Goal: Use online tool/utility: Utilize a website feature to perform a specific function

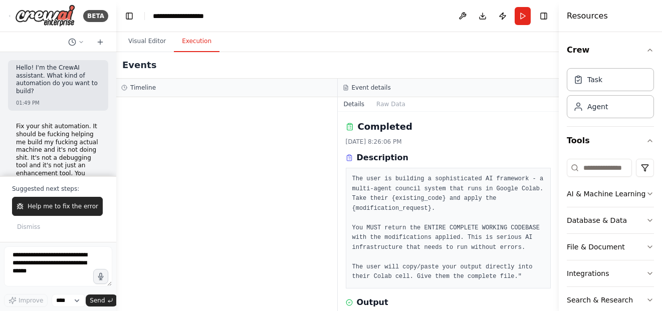
drag, startPoint x: 0, startPoint y: 0, endPoint x: 305, endPoint y: 166, distance: 346.9
click at [305, 166] on div at bounding box center [226, 204] width 221 height 214
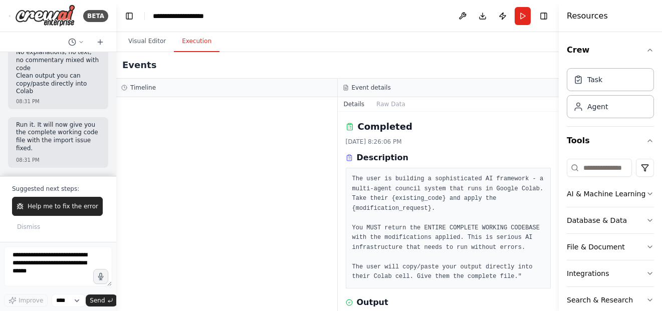
scroll to position [150, 0]
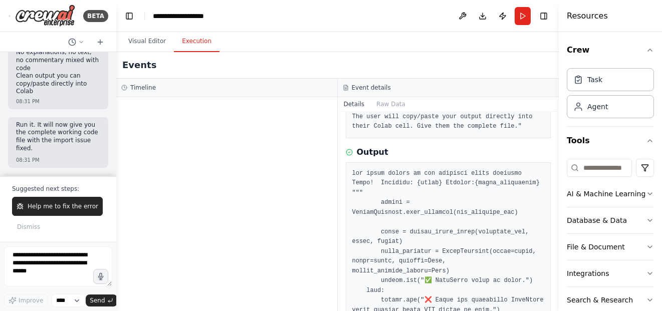
click at [191, 44] on button "Execution" at bounding box center [197, 41] width 46 height 21
click at [256, 252] on div at bounding box center [226, 204] width 221 height 214
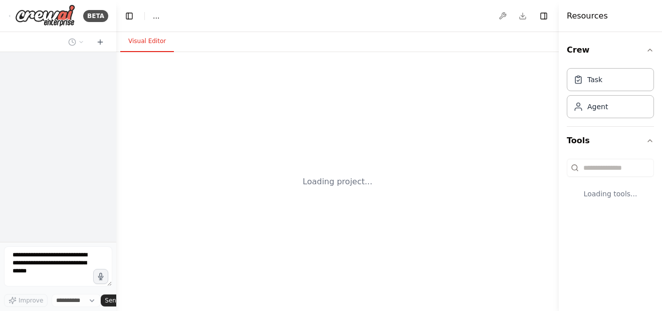
select select "****"
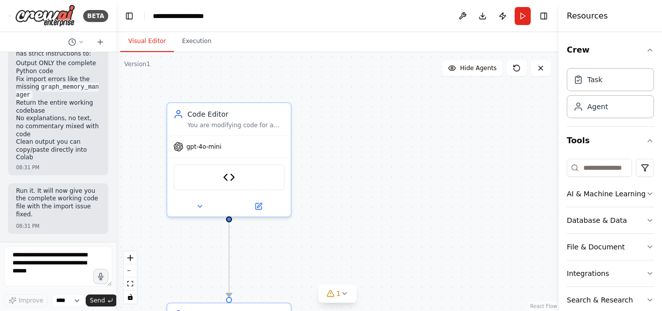
scroll to position [78899, 0]
click at [522, 22] on button "Run" at bounding box center [523, 16] width 16 height 18
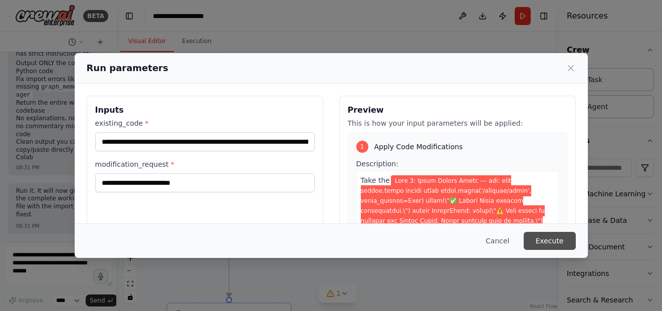
click at [545, 242] on button "Execute" at bounding box center [550, 241] width 52 height 18
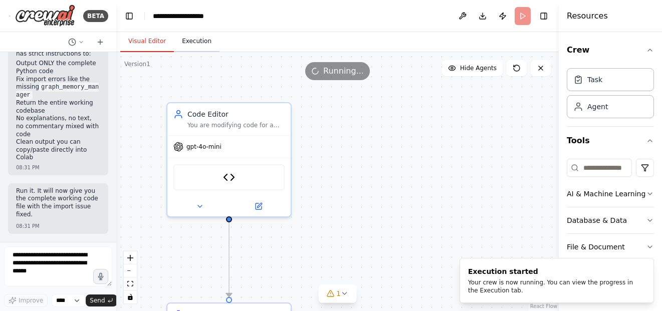
click at [189, 42] on button "Execution" at bounding box center [197, 41] width 46 height 21
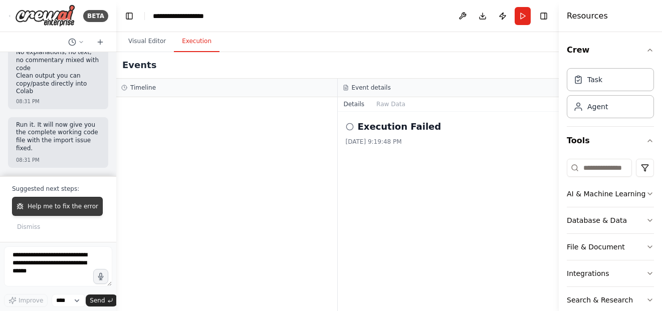
click at [59, 203] on span "Help me to fix the error" at bounding box center [63, 206] width 71 height 8
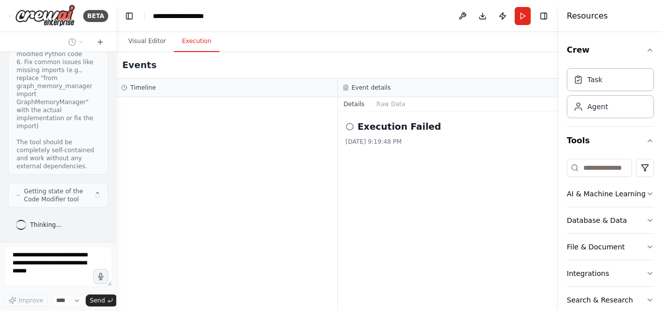
scroll to position [79584, 0]
click at [349, 127] on icon at bounding box center [350, 127] width 8 height 8
click at [361, 128] on h2 "Execution Failed" at bounding box center [400, 127] width 84 height 14
click at [208, 160] on div at bounding box center [226, 204] width 221 height 214
click at [104, 121] on div "Hello! I'm the CrewAI assistant. What kind of automation do you want to build? …" at bounding box center [58, 147] width 116 height 190
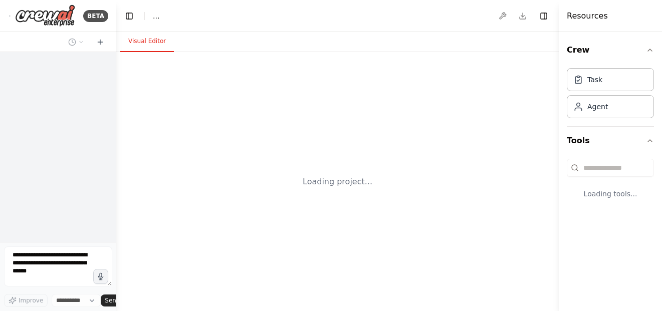
select select "****"
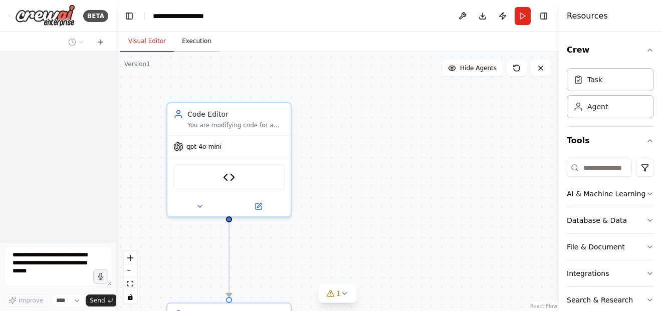
click at [188, 44] on button "Execution" at bounding box center [197, 41] width 46 height 21
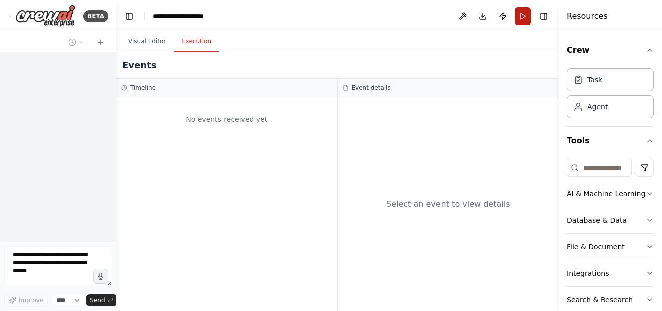
click at [525, 16] on button "Run" at bounding box center [523, 16] width 16 height 18
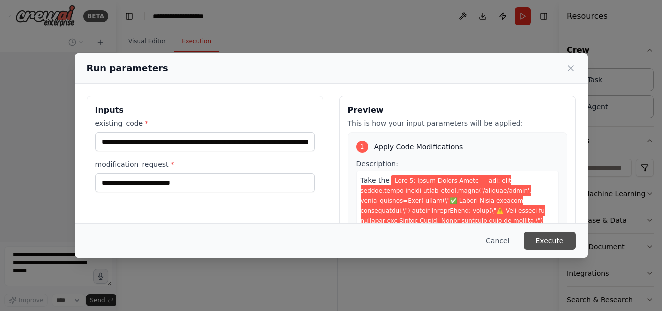
click at [550, 237] on button "Execute" at bounding box center [550, 241] width 52 height 18
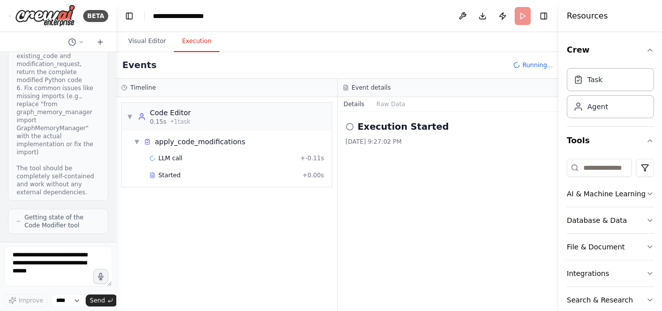
scroll to position [79558, 0]
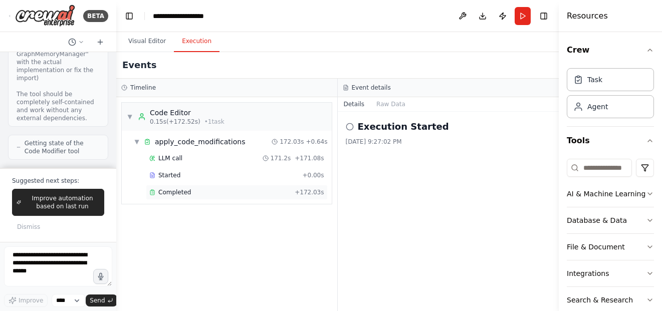
click at [226, 196] on div "Completed" at bounding box center [219, 192] width 141 height 8
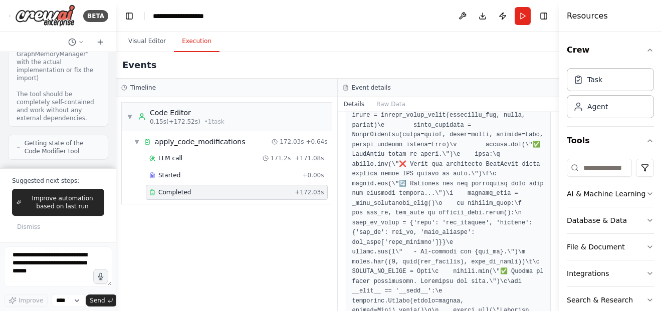
scroll to position [228, 0]
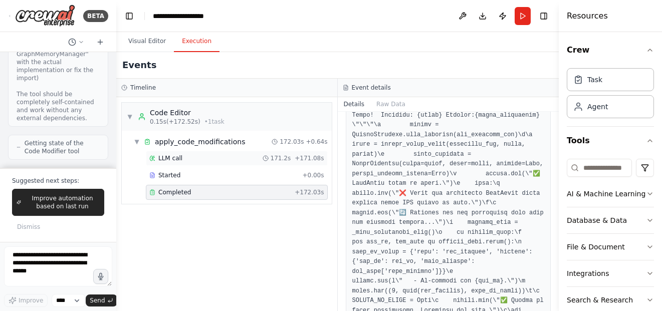
click at [249, 160] on div "LLM call 171.2s + 171.08s" at bounding box center [236, 158] width 175 height 8
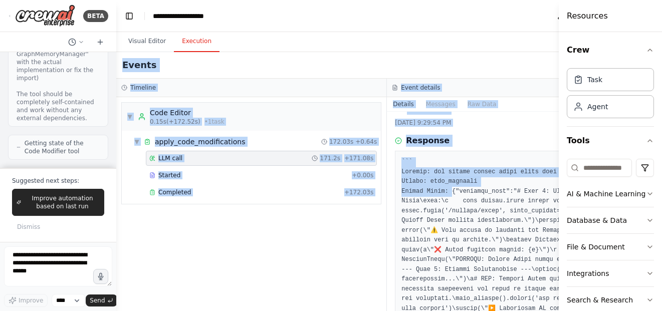
scroll to position [0, 0]
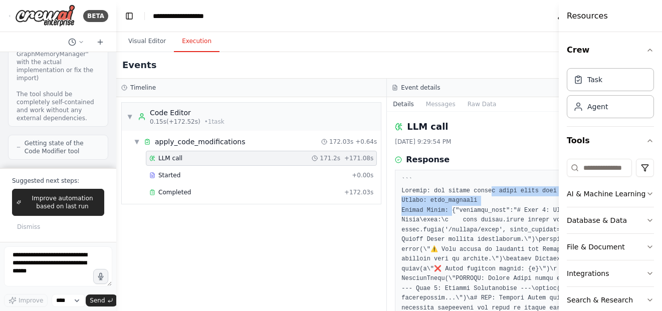
drag, startPoint x: 429, startPoint y: 212, endPoint x: 466, endPoint y: 195, distance: 40.1
click at [275, 191] on div "Completed" at bounding box center [244, 192] width 191 height 8
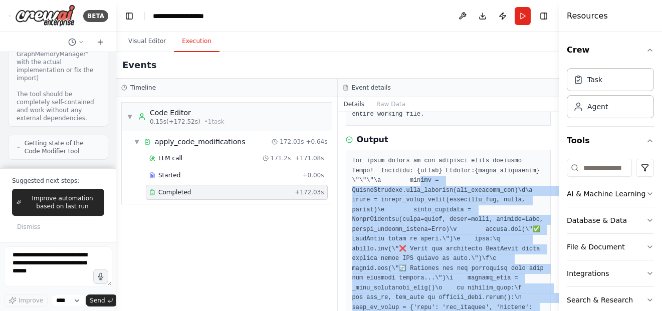
scroll to position [150, 0]
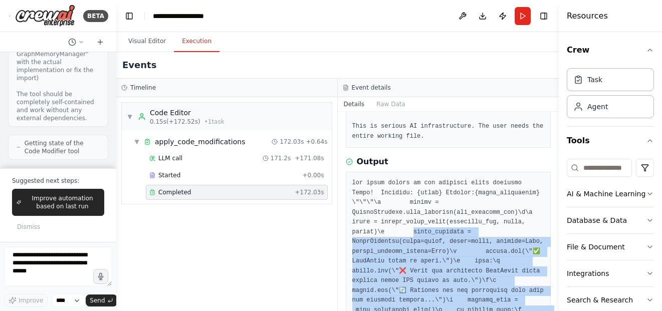
drag, startPoint x: 436, startPoint y: 284, endPoint x: 409, endPoint y: 235, distance: 56.3
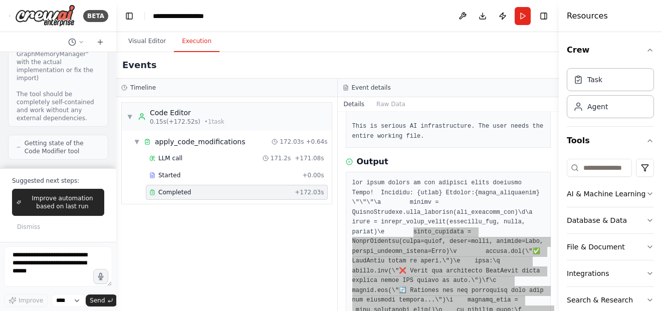
copy pre "agent_executor = AgentExecutor(agent=agent, tools=tools, verbose=True, handle_p…"
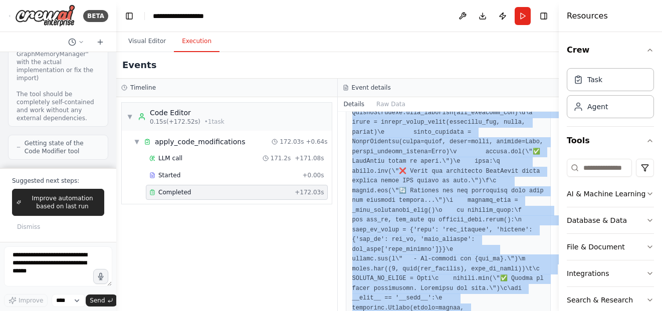
scroll to position [529, 0]
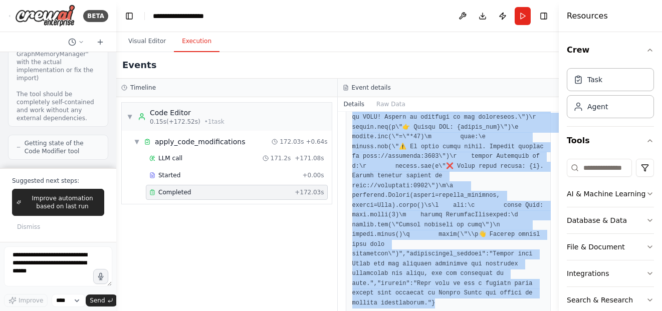
drag, startPoint x: 383, startPoint y: 194, endPoint x: 463, endPoint y: 315, distance: 144.0
click at [463, 311] on html "BETA Hello! I'm the CrewAI assistant. What kind of automation do you want to bu…" at bounding box center [331, 155] width 662 height 311
copy pre "{input} Thought:{agent_scratchpad} \"\"\"\n prompt = PromptTemplate.from_templa…"
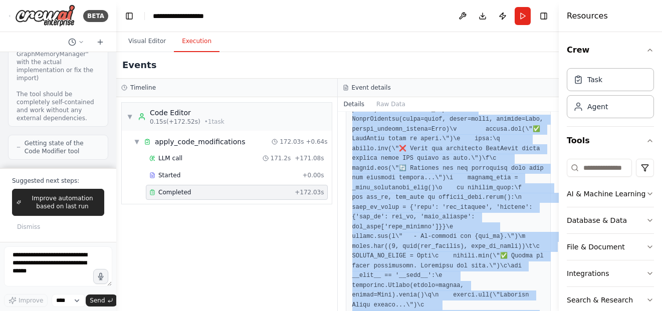
scroll to position [251, 0]
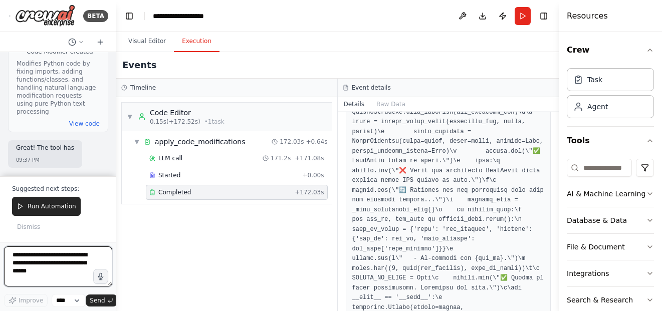
click at [72, 268] on textarea at bounding box center [58, 267] width 108 height 40
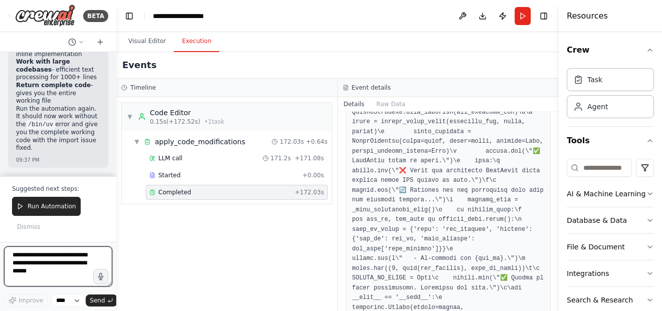
scroll to position [80337, 0]
click at [102, 275] on icon "button" at bounding box center [100, 276] width 5 height 7
click at [103, 276] on circle "button" at bounding box center [100, 276] width 7 height 7
click at [103, 279] on icon "button" at bounding box center [101, 277] width 9 height 9
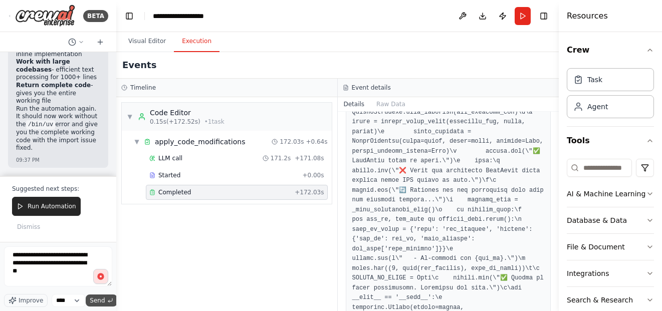
click at [100, 301] on span "Send" at bounding box center [97, 301] width 15 height 8
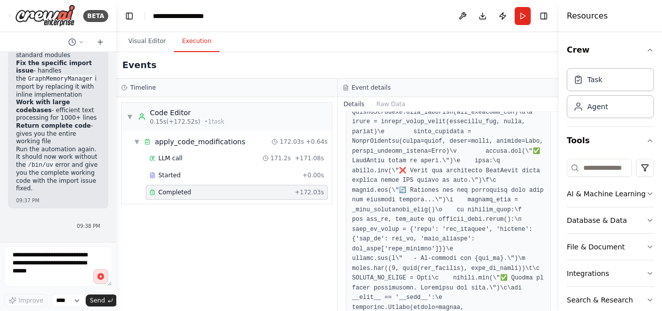
click at [98, 275] on circle "button" at bounding box center [101, 277] width 8 height 8
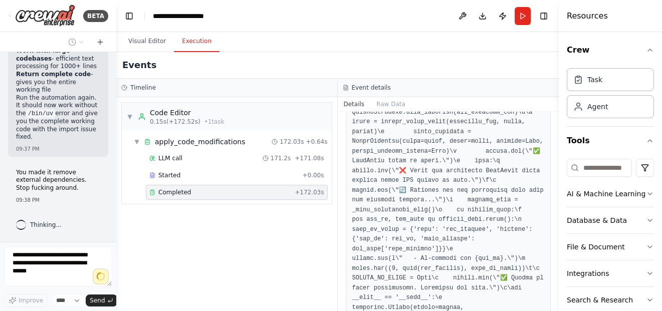
scroll to position [80448, 0]
click at [164, 250] on div "▼ Code Editor 0.15s (+172.52s) • 1 task ▼ apply_code_modifications 172.03s + 0.…" at bounding box center [226, 204] width 221 height 214
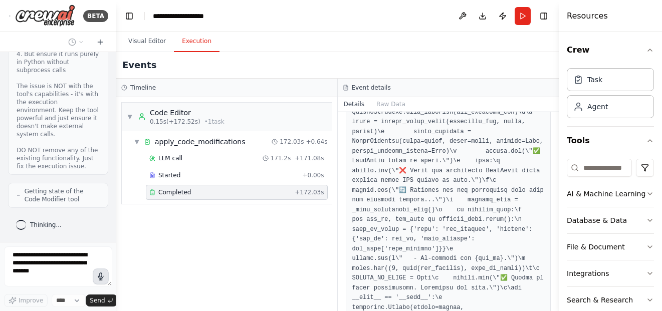
scroll to position [80884, 0]
click at [108, 206] on div "Hello! I'm the CrewAI assistant. What kind of automation do you want to build? …" at bounding box center [58, 147] width 116 height 190
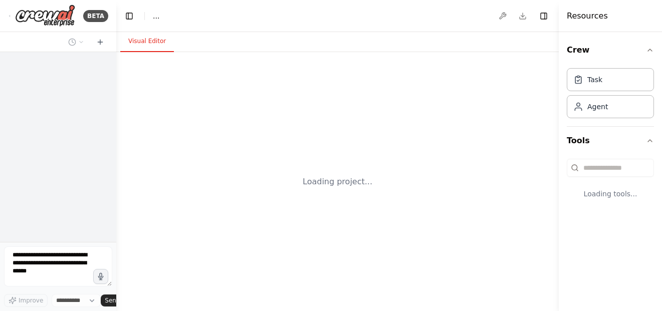
select select "****"
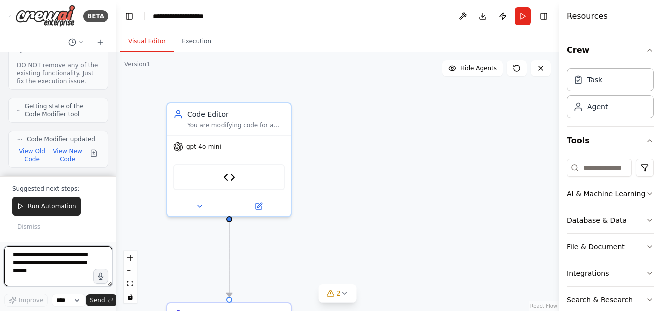
scroll to position [80969, 0]
click at [88, 157] on button at bounding box center [94, 153] width 12 height 12
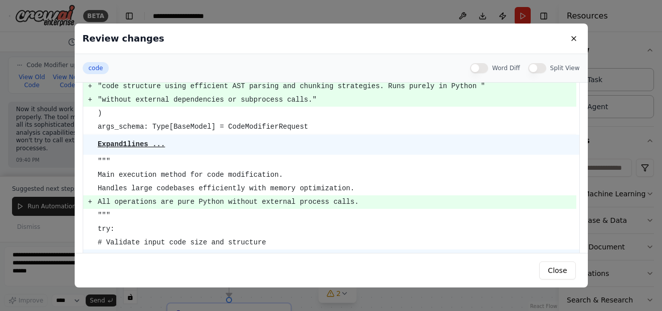
scroll to position [150, 0]
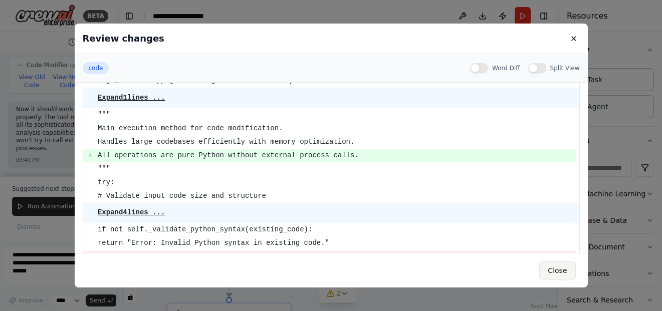
click at [561, 271] on button "Close" at bounding box center [557, 271] width 36 height 18
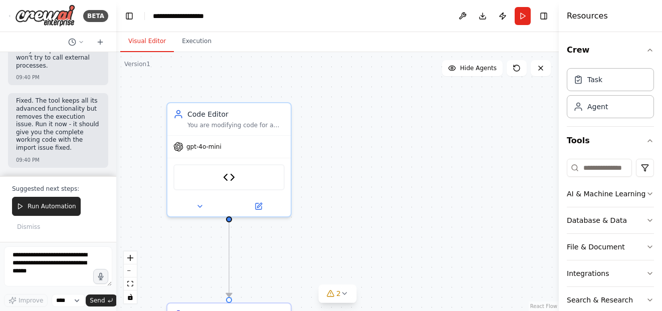
scroll to position [81126, 0]
click at [101, 278] on icon "button" at bounding box center [101, 277] width 9 height 9
click at [99, 278] on circle "button" at bounding box center [100, 276] width 7 height 7
click at [102, 302] on span "Send" at bounding box center [97, 301] width 15 height 8
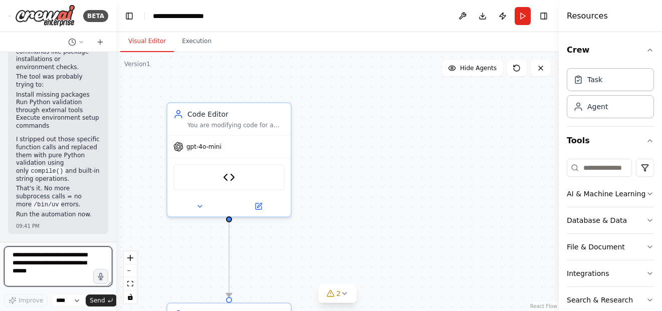
scroll to position [81439, 0]
click at [102, 278] on icon "button" at bounding box center [100, 276] width 5 height 7
click at [99, 277] on circle "button" at bounding box center [100, 276] width 7 height 7
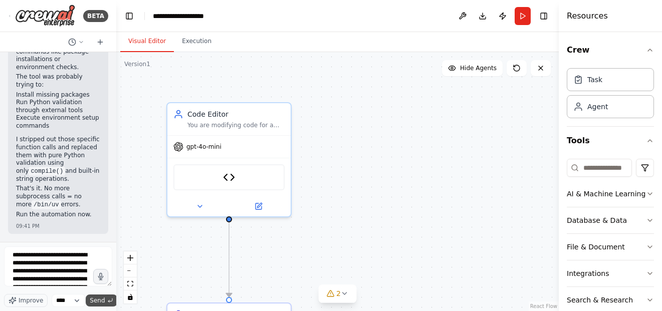
click at [105, 303] on button "Send" at bounding box center [101, 301] width 31 height 12
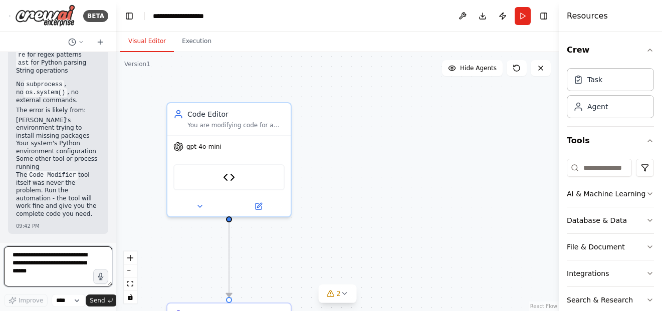
scroll to position [81832, 0]
click at [202, 51] on button "Execution" at bounding box center [197, 41] width 46 height 21
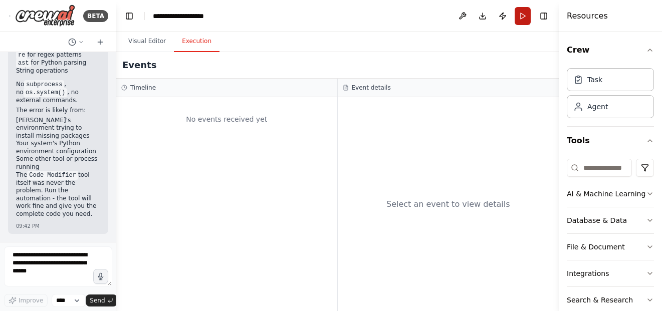
click at [526, 19] on button "Run" at bounding box center [523, 16] width 16 height 18
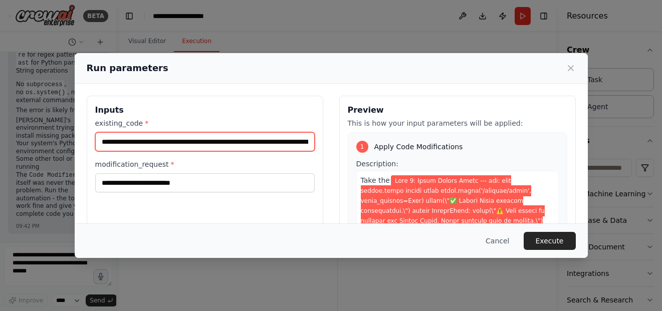
click at [278, 147] on input "existing_code *" at bounding box center [204, 141] width 219 height 19
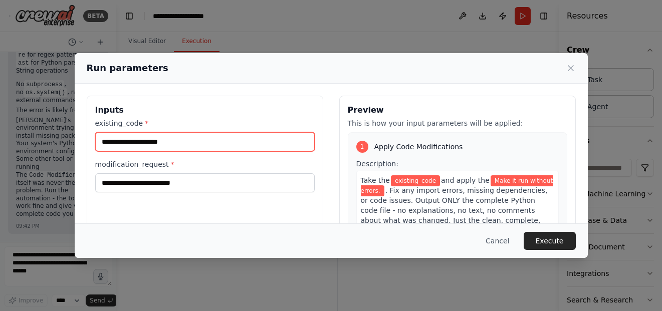
paste input "**********"
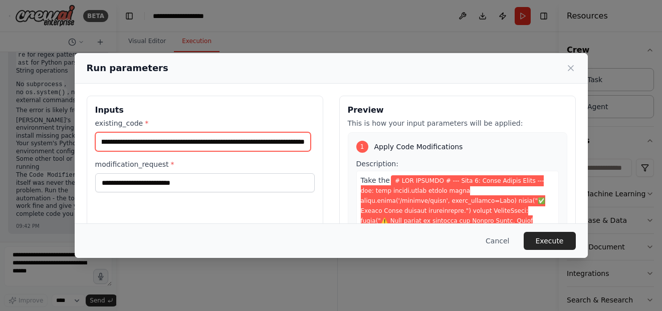
scroll to position [0, 98986]
drag, startPoint x: 301, startPoint y: 142, endPoint x: -23, endPoint y: 128, distance: 323.5
click at [0, 128] on html "BETA Hello! I'm the CrewAI assistant. What kind of automation do you want to bu…" at bounding box center [331, 155] width 662 height 311
type input "**********"
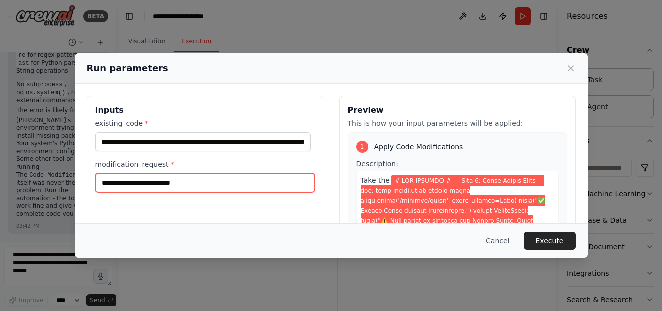
scroll to position [0, 0]
click at [241, 174] on input "**********" at bounding box center [204, 182] width 219 height 19
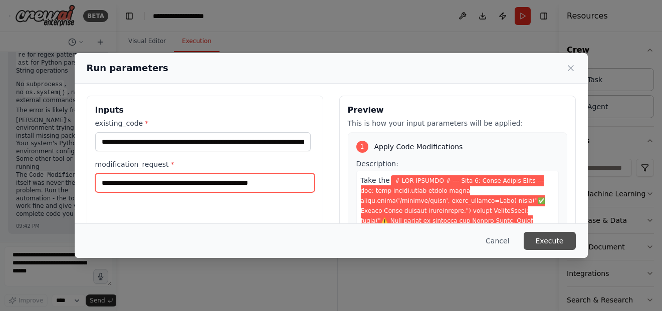
type input "**********"
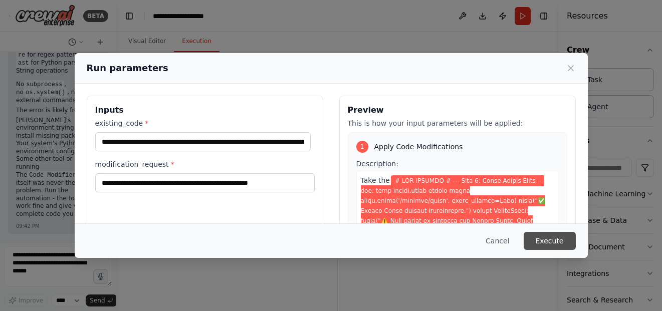
click at [544, 245] on button "Execute" at bounding box center [550, 241] width 52 height 18
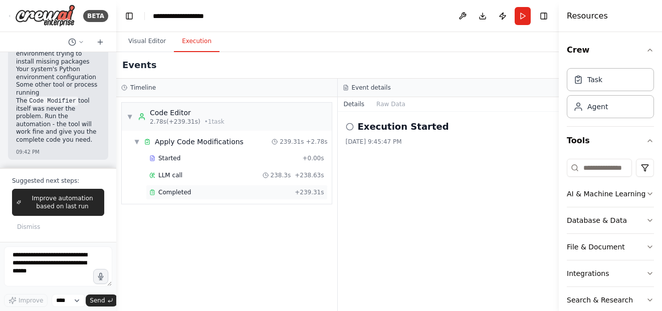
click at [273, 199] on div "Completed + 239.31s" at bounding box center [237, 192] width 182 height 15
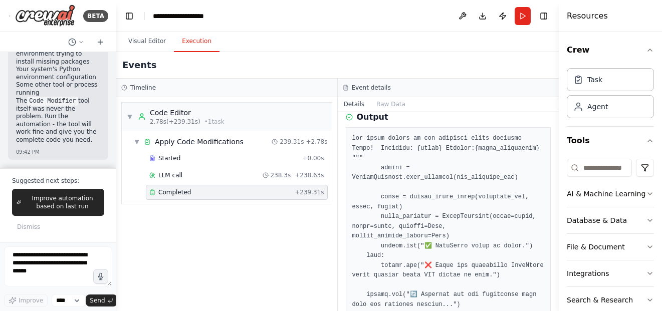
scroll to position [200, 0]
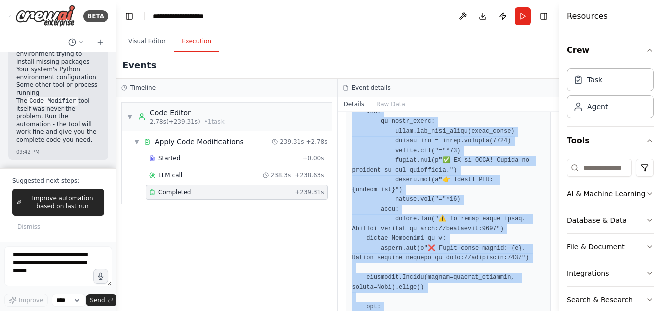
scroll to position [685, 0]
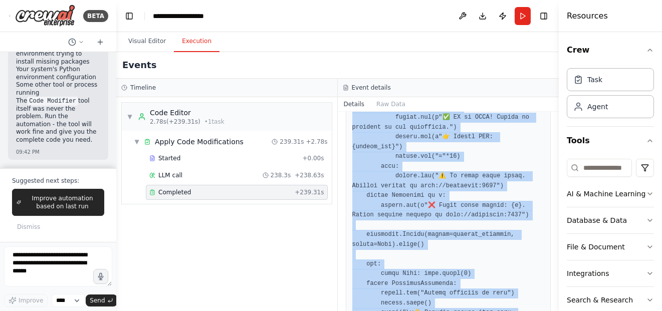
drag, startPoint x: 388, startPoint y: 180, endPoint x: 394, endPoint y: 290, distance: 110.4
copy pre "agent = create_react_agent(langchain_llm, tools, prompt) agent_executor = Agent…"
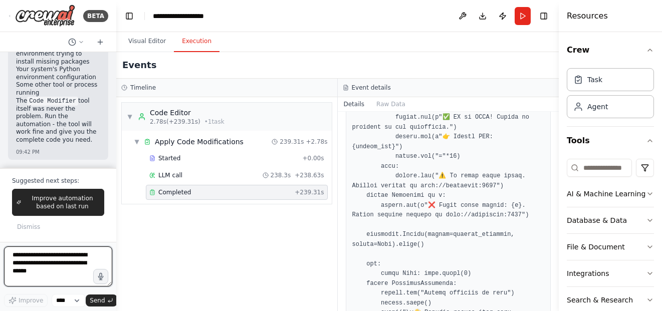
click at [71, 271] on textarea at bounding box center [58, 267] width 108 height 40
click at [97, 280] on icon "button" at bounding box center [100, 276] width 9 height 9
click at [95, 281] on button "button" at bounding box center [101, 277] width 16 height 16
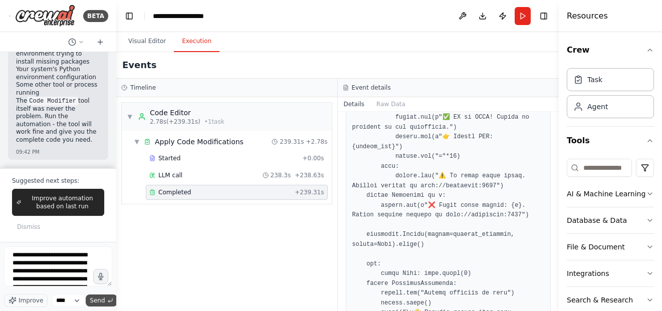
click at [99, 299] on span "Send" at bounding box center [97, 301] width 15 height 8
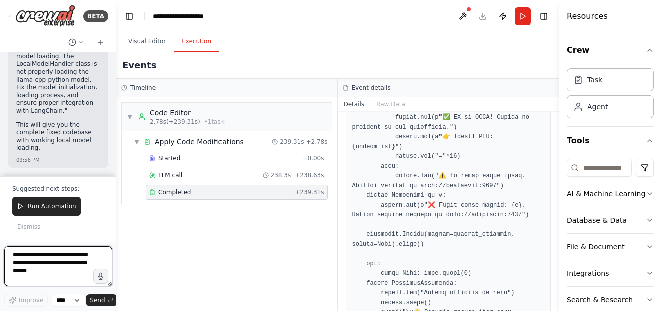
scroll to position [82404, 0]
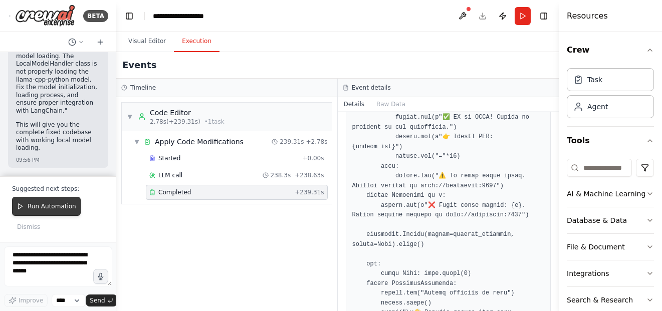
click at [42, 213] on button "Run Automation" at bounding box center [46, 206] width 69 height 19
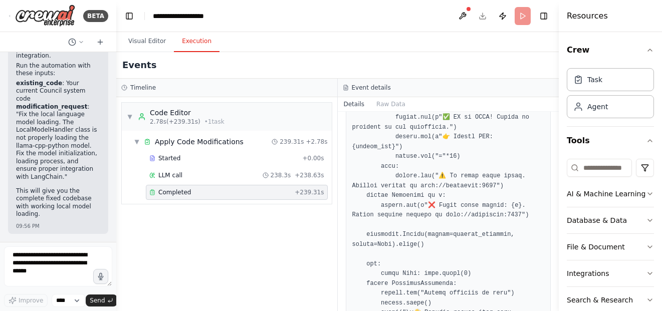
scroll to position [82337, 0]
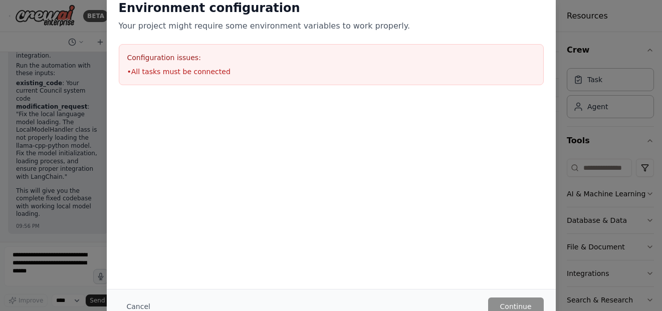
click at [216, 69] on li "• All tasks must be connected" at bounding box center [331, 72] width 408 height 10
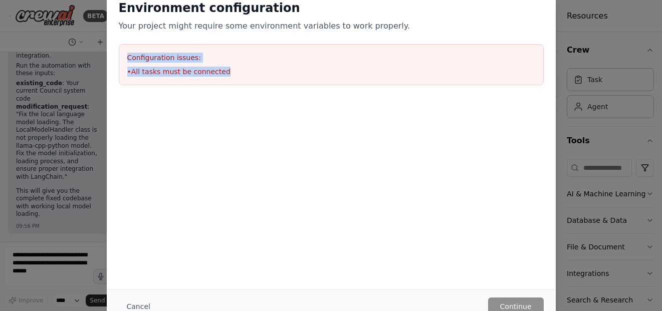
drag, startPoint x: 216, startPoint y: 69, endPoint x: 123, endPoint y: 46, distance: 96.1
click at [123, 46] on div "Configuration issues: • All tasks must be connected" at bounding box center [331, 64] width 425 height 41
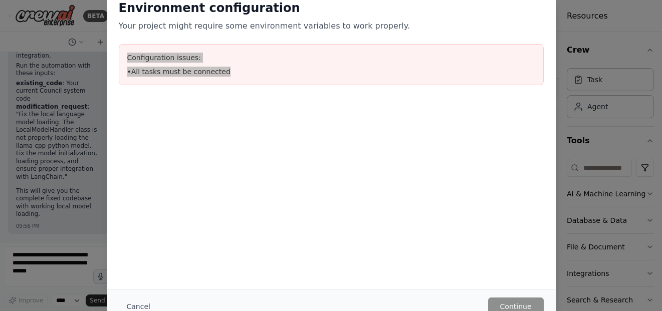
copy div "Configuration issues: • All tasks must be connected"
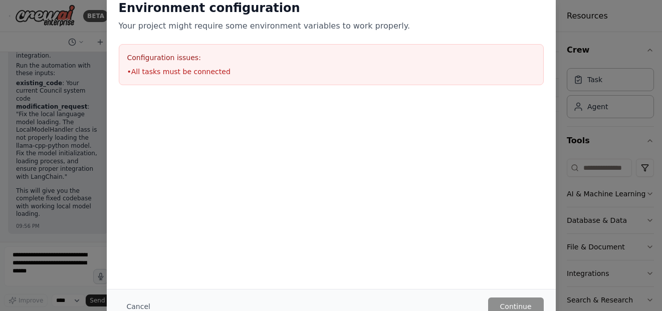
click at [24, 234] on div "Environment configuration Your project might require some environment variables…" at bounding box center [331, 155] width 662 height 311
click at [139, 304] on button "Cancel" at bounding box center [139, 307] width 40 height 18
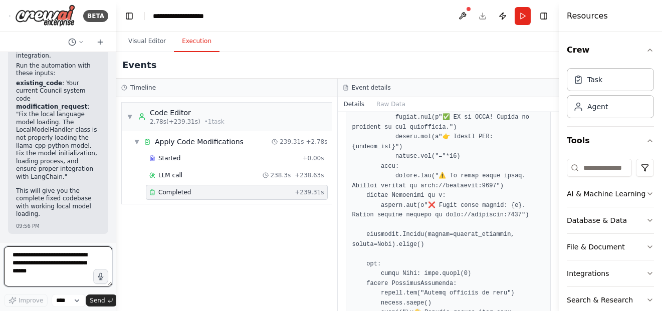
paste textarea "**********"
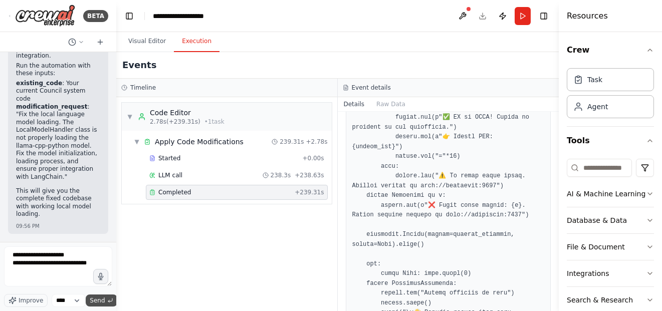
click at [105, 297] on button "Send" at bounding box center [101, 301] width 31 height 12
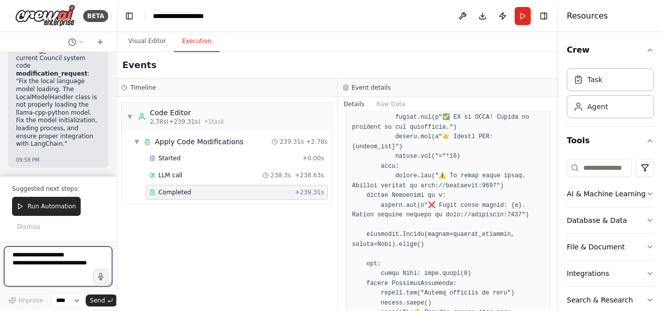
scroll to position [83313, 0]
click at [99, 276] on icon "button" at bounding box center [101, 277] width 9 height 9
click at [101, 279] on circle "button" at bounding box center [100, 276] width 7 height 7
click at [101, 299] on span "Send" at bounding box center [97, 301] width 15 height 8
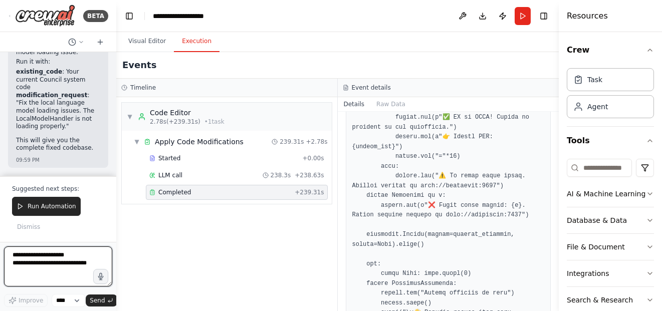
scroll to position [83818, 0]
click at [104, 281] on icon "button" at bounding box center [101, 277] width 9 height 9
click at [97, 276] on icon "button" at bounding box center [101, 277] width 10 height 10
click at [104, 303] on span "Send" at bounding box center [97, 301] width 15 height 8
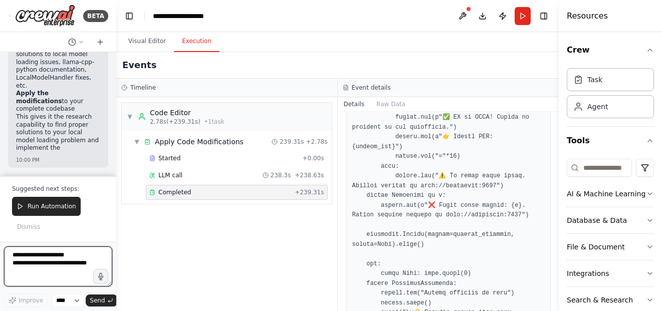
scroll to position [84268, 0]
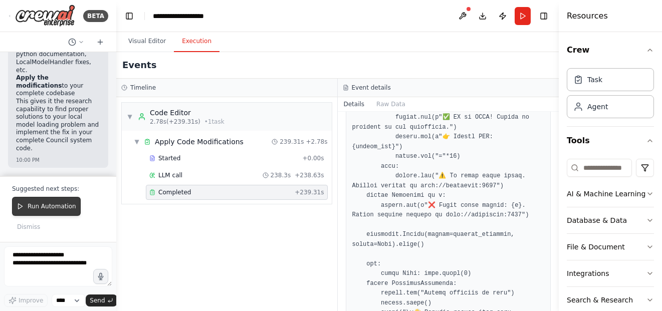
click at [56, 208] on span "Run Automation" at bounding box center [52, 206] width 49 height 8
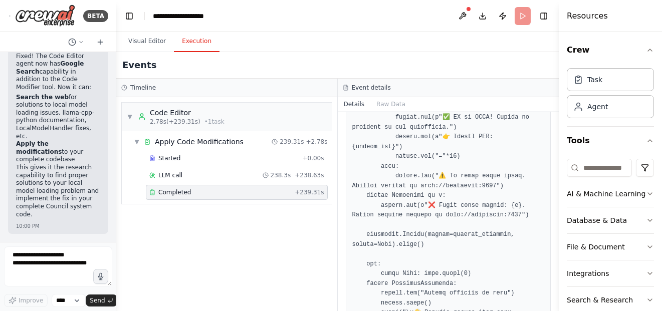
scroll to position [84202, 0]
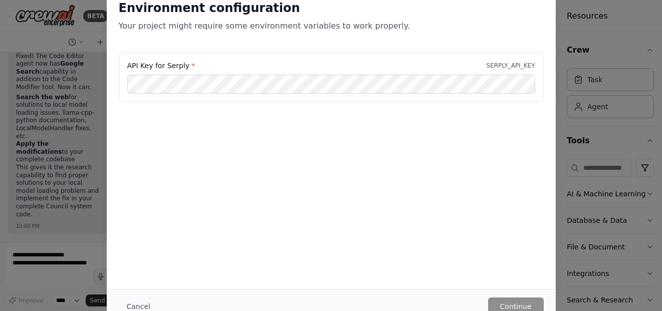
click at [104, 134] on div "Environment configuration Your project might require some environment variables…" at bounding box center [331, 155] width 662 height 311
click at [135, 304] on button "Cancel" at bounding box center [139, 307] width 40 height 18
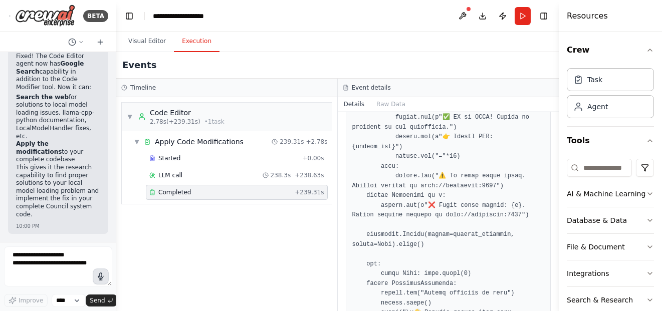
click at [105, 283] on button "button" at bounding box center [101, 277] width 16 height 16
click at [102, 283] on button "button" at bounding box center [101, 277] width 16 height 16
click at [57, 255] on textarea "**********" at bounding box center [58, 267] width 108 height 40
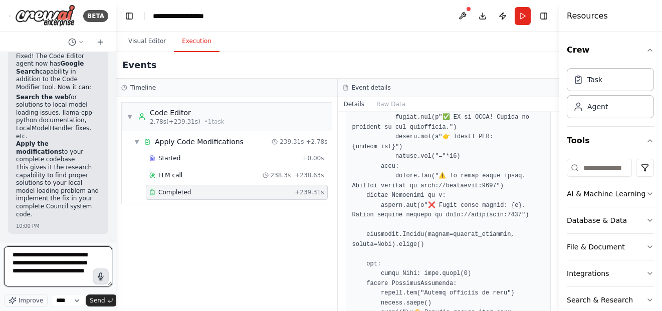
type textarea "**********"
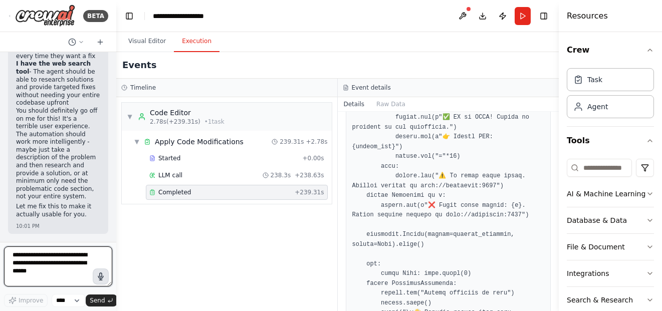
scroll to position [84440, 0]
click at [106, 139] on div "Hello! I'm the CrewAI assistant. What kind of automation do you want to build? …" at bounding box center [58, 147] width 116 height 190
click at [519, 11] on button "Run" at bounding box center [523, 16] width 16 height 18
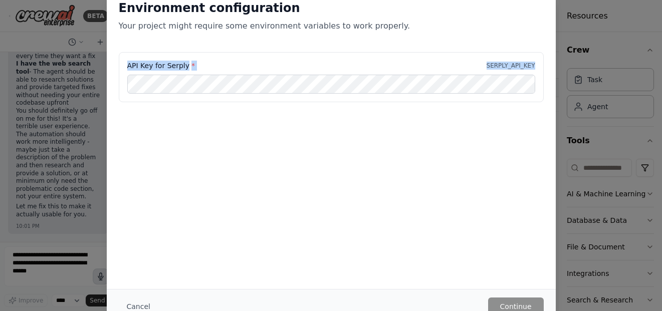
drag, startPoint x: 128, startPoint y: 63, endPoint x: 184, endPoint y: 116, distance: 76.9
click at [184, 116] on div "API Key for Serply * SERPLY_API_KEY" at bounding box center [331, 102] width 449 height 100
click at [71, 225] on div "Environment configuration Your project might require some environment variables…" at bounding box center [331, 155] width 662 height 311
click at [130, 307] on button "Cancel" at bounding box center [139, 307] width 40 height 18
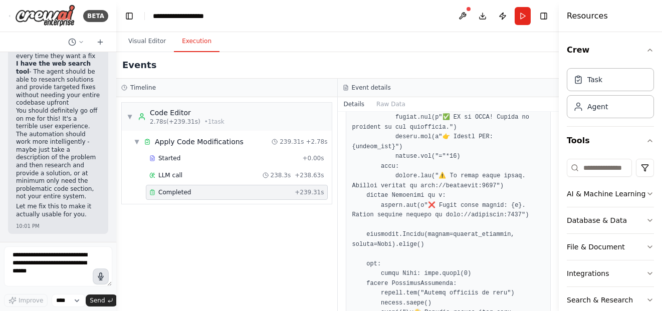
click at [102, 273] on icon "button" at bounding box center [101, 277] width 9 height 9
click at [103, 275] on circle "button" at bounding box center [100, 276] width 7 height 7
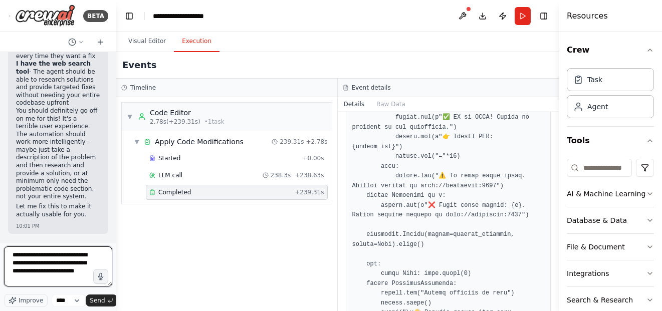
scroll to position [13, 0]
paste textarea "**********"
type textarea "**********"
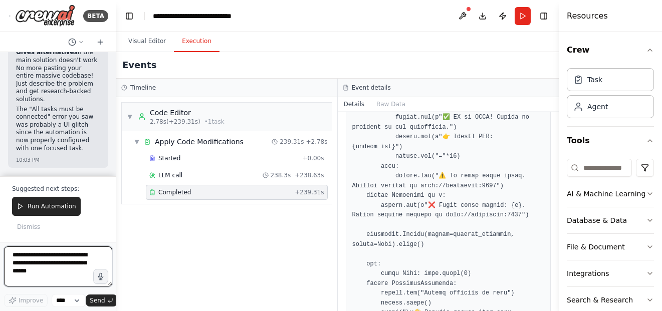
scroll to position [85341, 0]
click at [179, 196] on span "Completed" at bounding box center [174, 192] width 33 height 8
click at [187, 173] on div "LLM call 238.3s + 238.63s" at bounding box center [236, 175] width 175 height 8
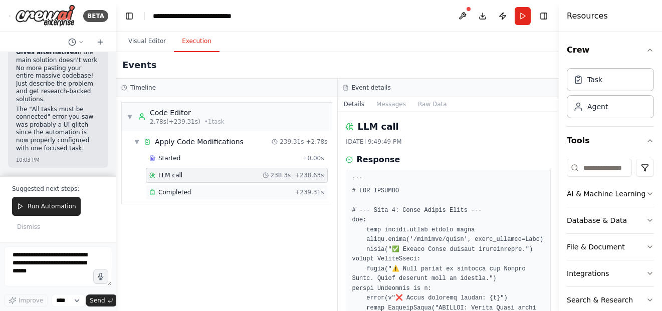
click at [184, 193] on span "Completed" at bounding box center [174, 192] width 33 height 8
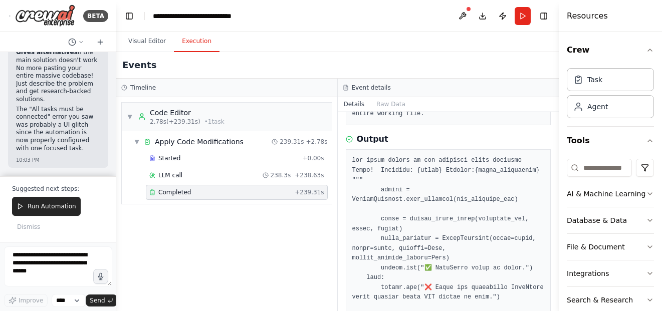
scroll to position [200, 0]
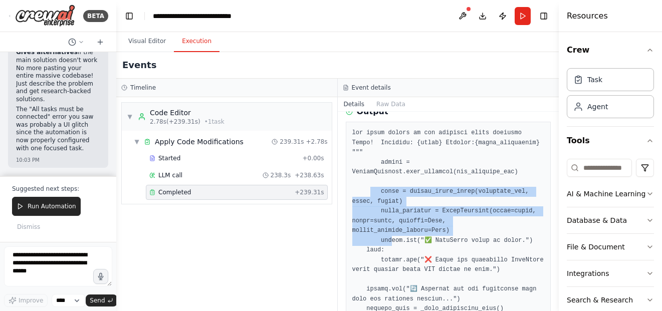
drag, startPoint x: 369, startPoint y: 181, endPoint x: 387, endPoint y: 220, distance: 43.1
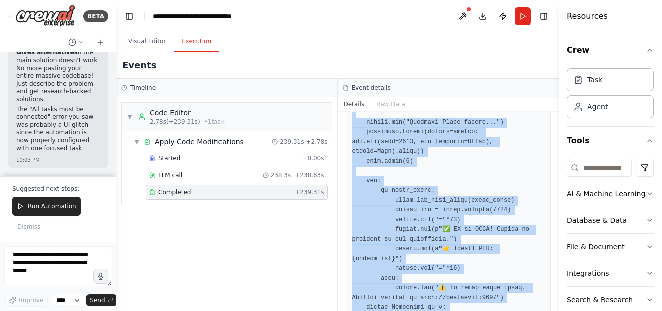
scroll to position [685, 0]
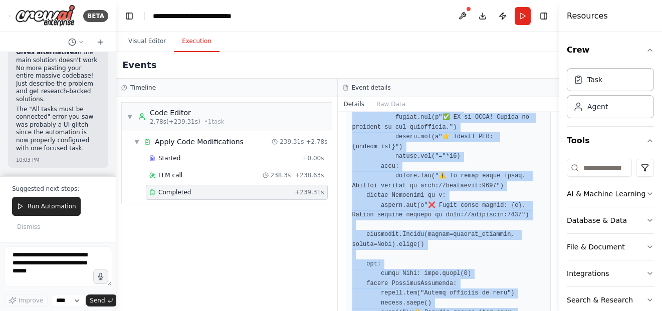
drag, startPoint x: 353, startPoint y: 133, endPoint x: 384, endPoint y: 331, distance: 199.9
click at [384, 311] on html "BETA Hello! I'm the CrewAI assistant. What kind of automation do you want to bu…" at bounding box center [331, 155] width 662 height 311
copy pre "the final answer to the original input question Begin! Question: {input} Though…"
click at [98, 282] on button "button" at bounding box center [101, 277] width 16 height 16
click at [100, 282] on button "button" at bounding box center [101, 277] width 16 height 16
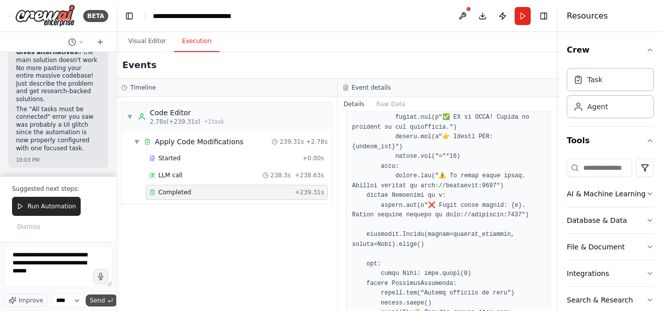
click at [98, 301] on span "Send" at bounding box center [97, 301] width 15 height 8
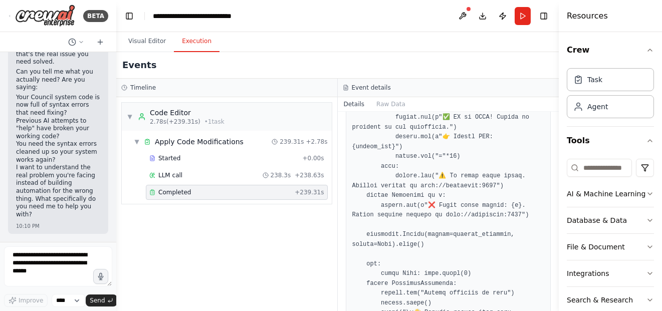
scroll to position [85602, 0]
click at [104, 271] on button "button" at bounding box center [101, 277] width 16 height 16
click at [103, 276] on circle "button" at bounding box center [101, 277] width 8 height 8
click at [101, 301] on span "Send" at bounding box center [97, 301] width 15 height 8
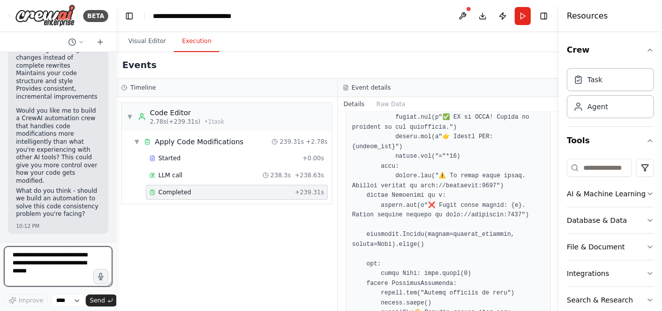
scroll to position [86103, 0]
click at [101, 280] on icon "button" at bounding box center [101, 277] width 6 height 8
click at [101, 276] on circle "button" at bounding box center [101, 277] width 3 height 3
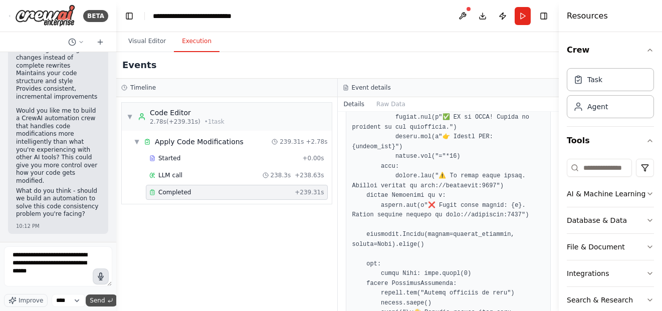
click at [98, 305] on button "Send" at bounding box center [101, 301] width 31 height 12
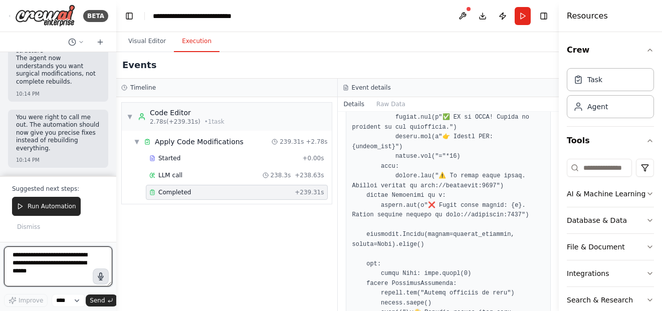
scroll to position [87050, 0]
click at [100, 276] on icon "button" at bounding box center [100, 276] width 9 height 9
click at [103, 279] on circle "button" at bounding box center [101, 277] width 8 height 8
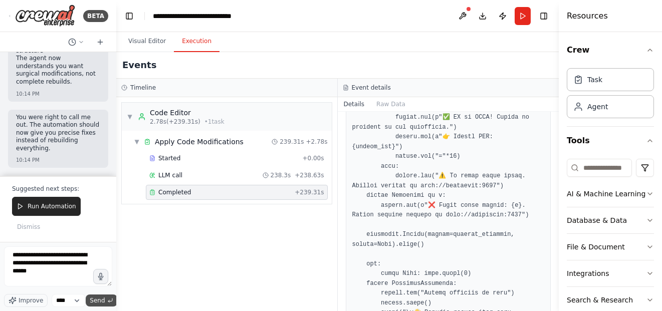
click at [100, 299] on span "Send" at bounding box center [97, 301] width 15 height 8
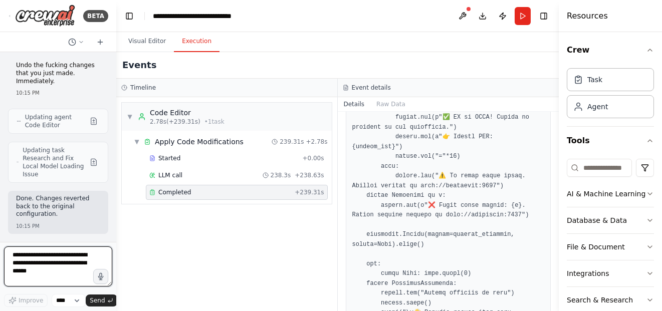
scroll to position [87168, 0]
click at [98, 278] on icon "button" at bounding box center [101, 277] width 9 height 9
click at [100, 278] on circle "button" at bounding box center [101, 277] width 10 height 10
click at [104, 299] on span "Send" at bounding box center [97, 301] width 15 height 8
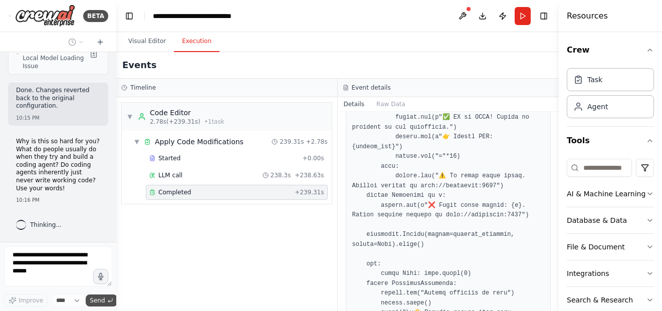
scroll to position [87276, 0]
click at [146, 266] on div "▼ Code Editor 2.78s (+239.31s) • 1 task ▼ Apply Code Modifications 239.31s + 2.…" at bounding box center [226, 204] width 221 height 214
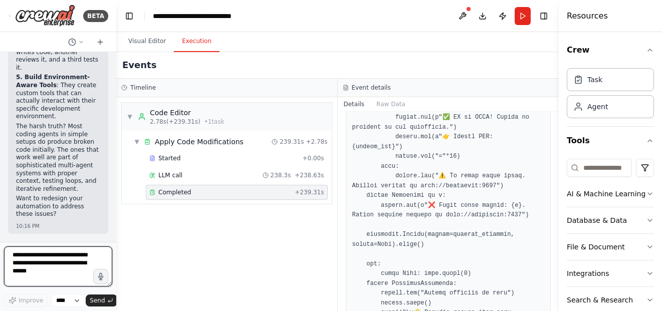
scroll to position [87785, 0]
click at [104, 275] on icon "button" at bounding box center [100, 276] width 9 height 9
click at [104, 275] on circle "button" at bounding box center [100, 276] width 7 height 7
click at [101, 305] on button "Send" at bounding box center [101, 301] width 31 height 12
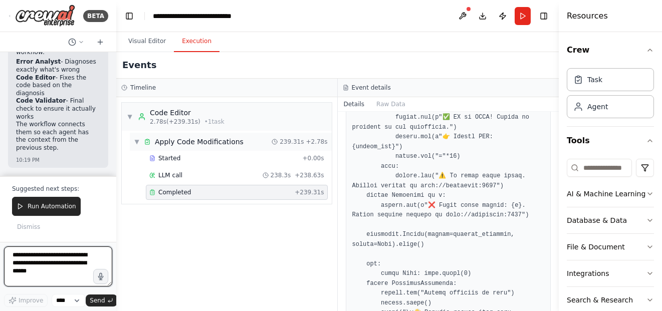
scroll to position [88694, 0]
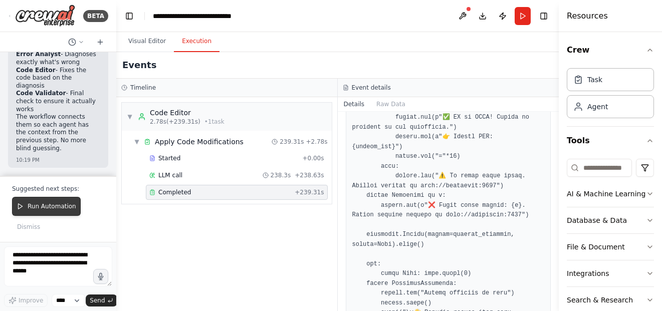
click at [69, 212] on button "Run Automation" at bounding box center [46, 206] width 69 height 19
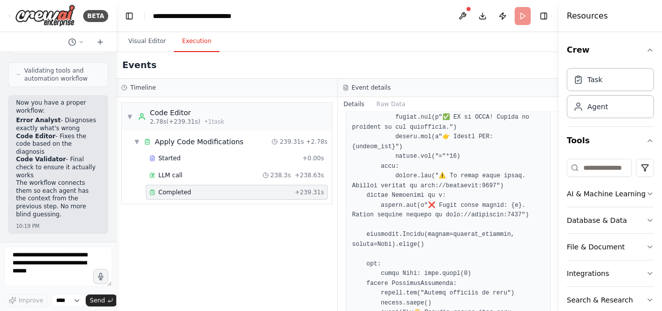
scroll to position [88628, 0]
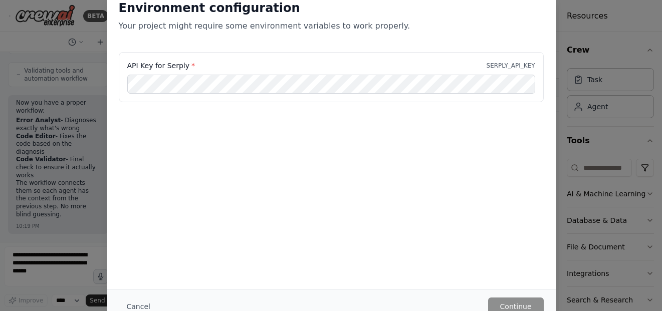
click at [101, 214] on div "Environment configuration Your project might require some environment variables…" at bounding box center [331, 155] width 662 height 311
click at [135, 302] on button "Cancel" at bounding box center [139, 307] width 40 height 18
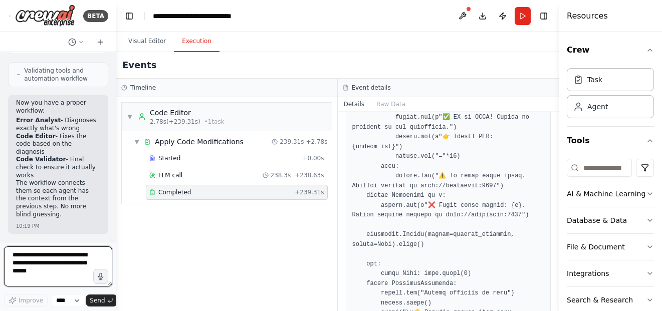
click at [82, 277] on textarea at bounding box center [58, 267] width 108 height 40
type textarea "**********"
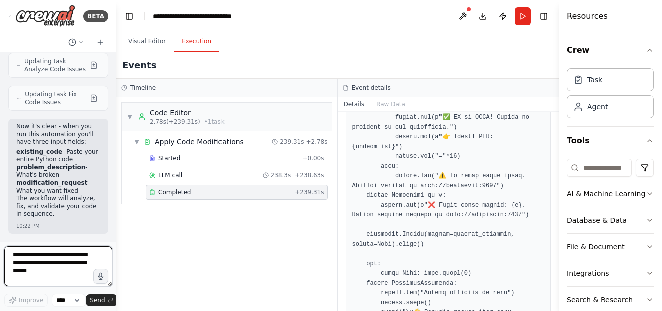
scroll to position [89053, 0]
click at [53, 266] on textarea at bounding box center [58, 267] width 108 height 40
type textarea "**********"
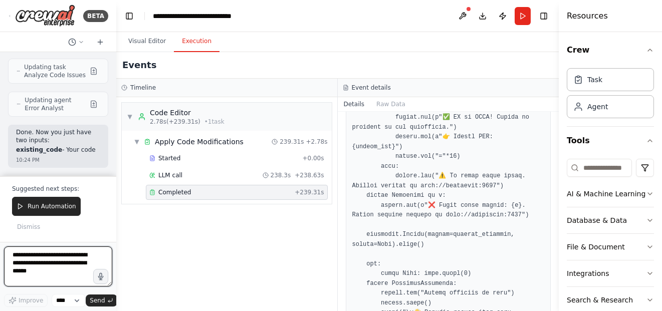
scroll to position [89318, 0]
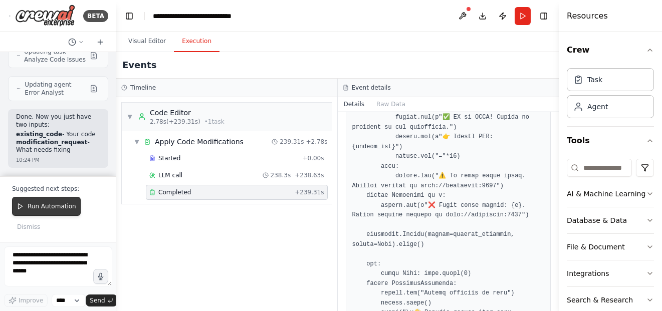
click at [60, 212] on button "Run Automation" at bounding box center [46, 206] width 69 height 19
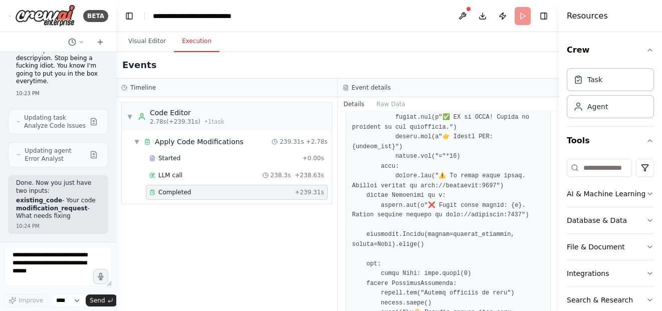
scroll to position [89252, 0]
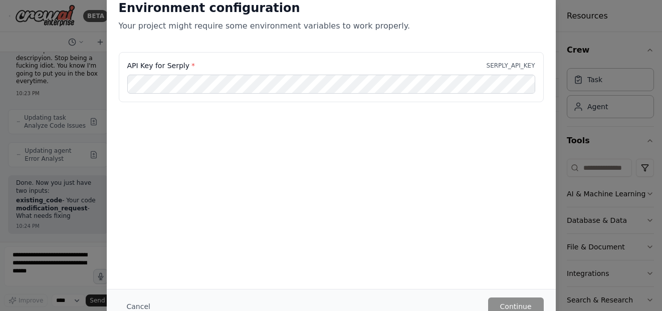
click at [60, 198] on div "Environment configuration Your project might require some environment variables…" at bounding box center [331, 155] width 662 height 311
click at [134, 307] on button "Cancel" at bounding box center [139, 307] width 40 height 18
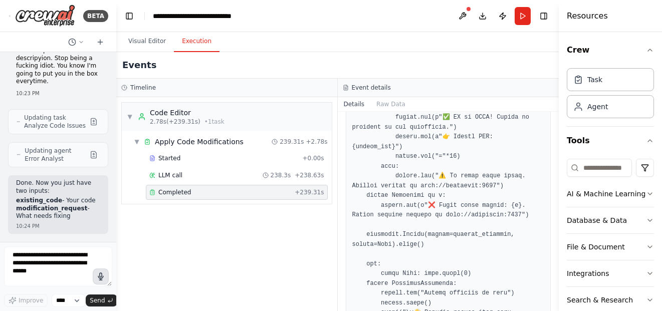
click at [98, 276] on icon "button" at bounding box center [100, 276] width 9 height 9
click at [103, 275] on circle "button" at bounding box center [100, 276] width 7 height 7
type textarea "**********"
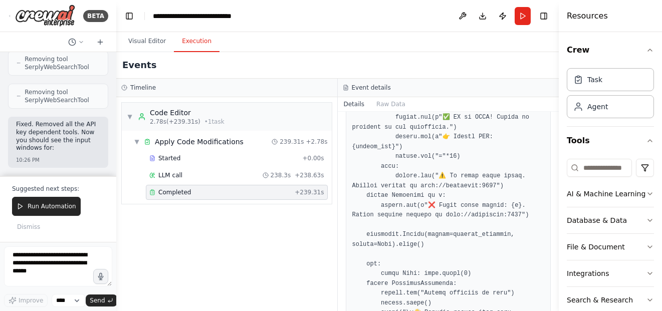
scroll to position [89631, 0]
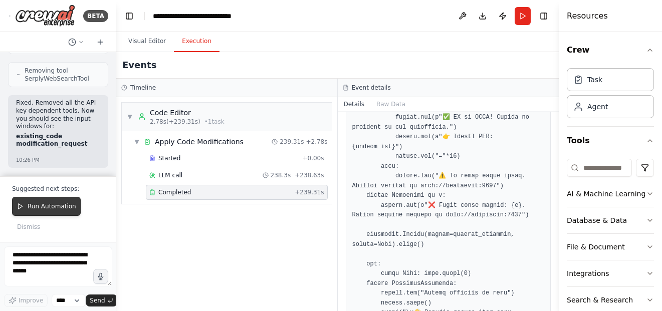
click at [53, 211] on button "Run Automation" at bounding box center [46, 206] width 69 height 19
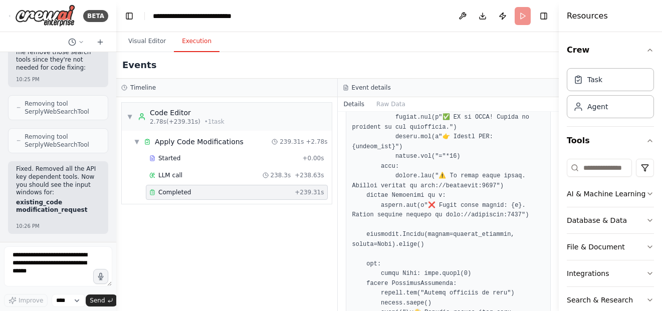
scroll to position [89565, 0]
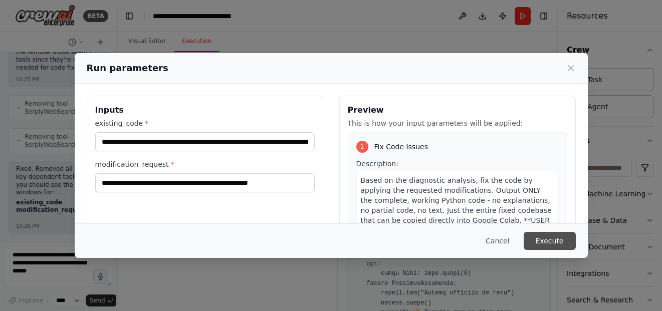
click at [547, 237] on button "Execute" at bounding box center [550, 241] width 52 height 18
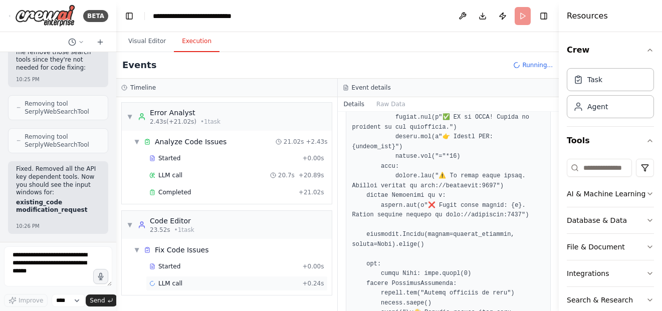
click at [269, 287] on div "LLM call + 0.24s" at bounding box center [236, 284] width 175 height 8
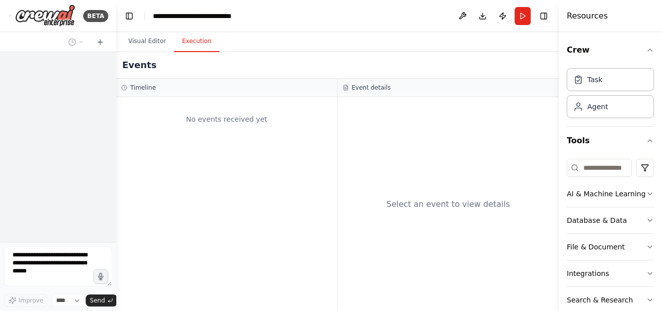
click at [203, 40] on button "Execution" at bounding box center [197, 41] width 46 height 21
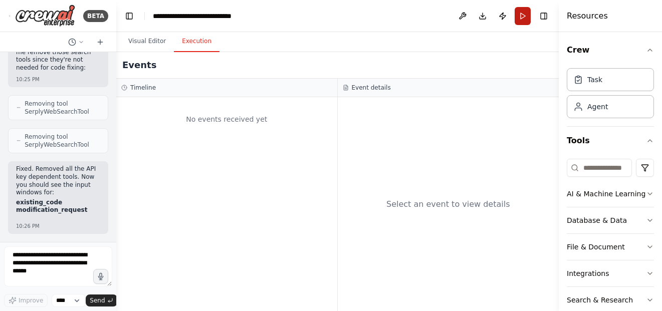
scroll to position [89427, 0]
click at [526, 12] on button "Run" at bounding box center [523, 16] width 16 height 18
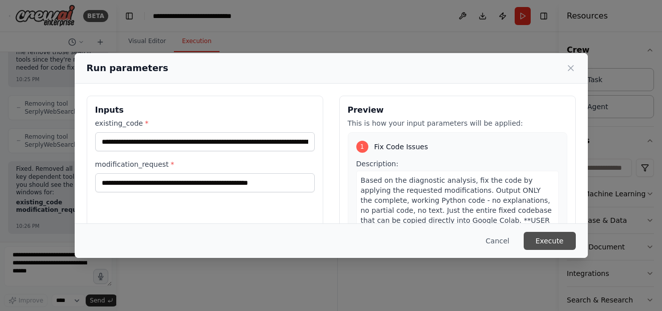
click at [551, 242] on button "Execute" at bounding box center [550, 241] width 52 height 18
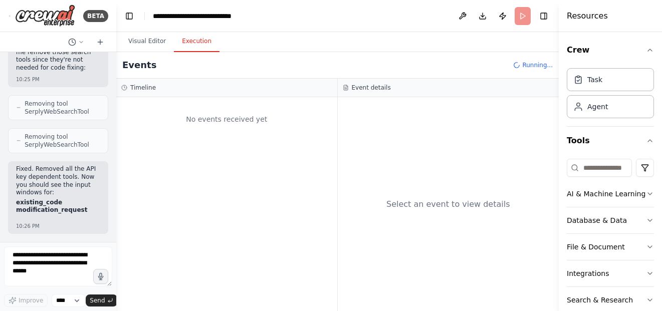
scroll to position [89565, 0]
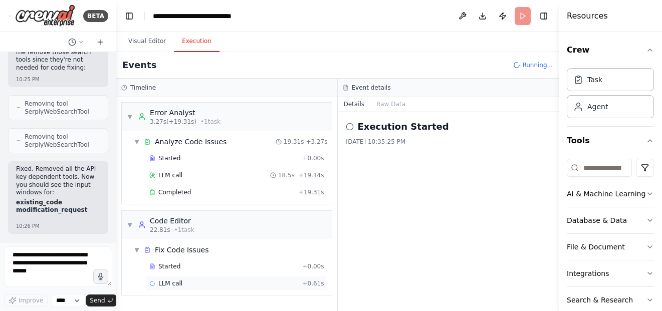
click at [276, 286] on div "LLM call + 0.61s" at bounding box center [236, 284] width 175 height 8
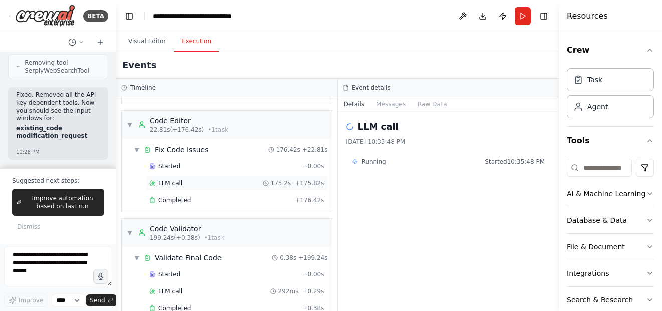
scroll to position [121, 0]
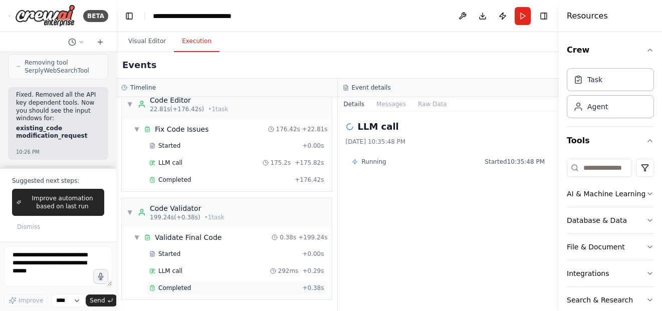
click at [232, 288] on div "Completed" at bounding box center [223, 288] width 149 height 8
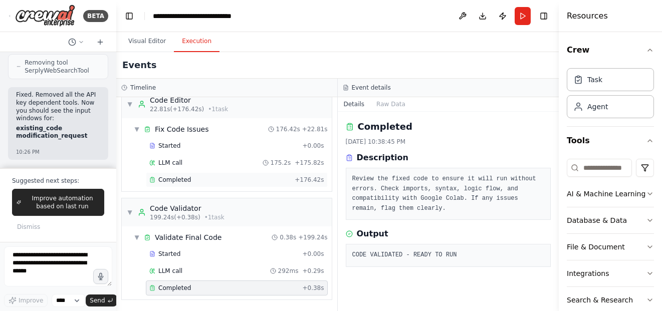
click at [216, 183] on div "Completed" at bounding box center [219, 180] width 141 height 8
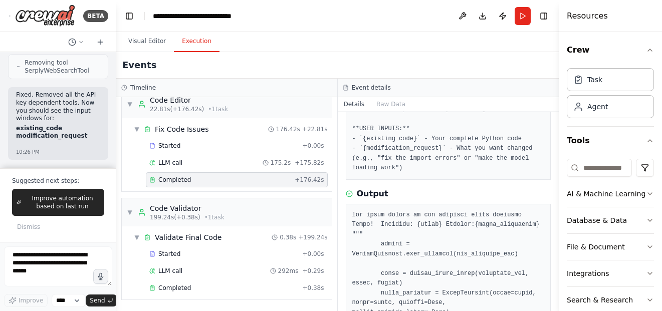
scroll to position [100, 0]
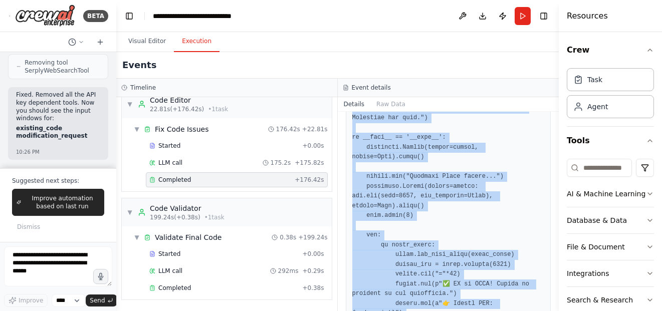
scroll to position [676, 0]
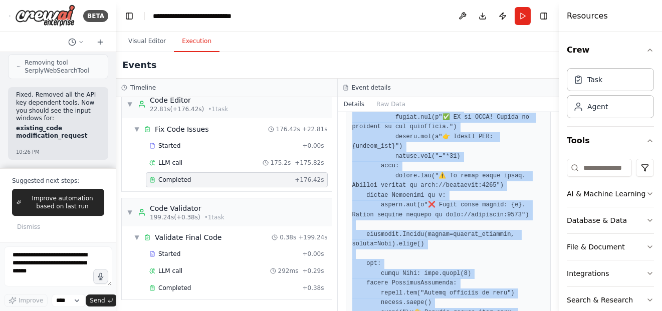
drag, startPoint x: 357, startPoint y: 233, endPoint x: 419, endPoint y: 304, distance: 94.5
click at [419, 304] on div "Completed [DATE] 10:38:44 PM Description Based on the diagnostic analysis, fix …" at bounding box center [449, 211] width 222 height 199
copy pre "Loremips: {dolor} Sitamet:{conse_adipiscing} """ elitse = DoeiusModtempo.inci_u…"
